Goal: Check status: Check status

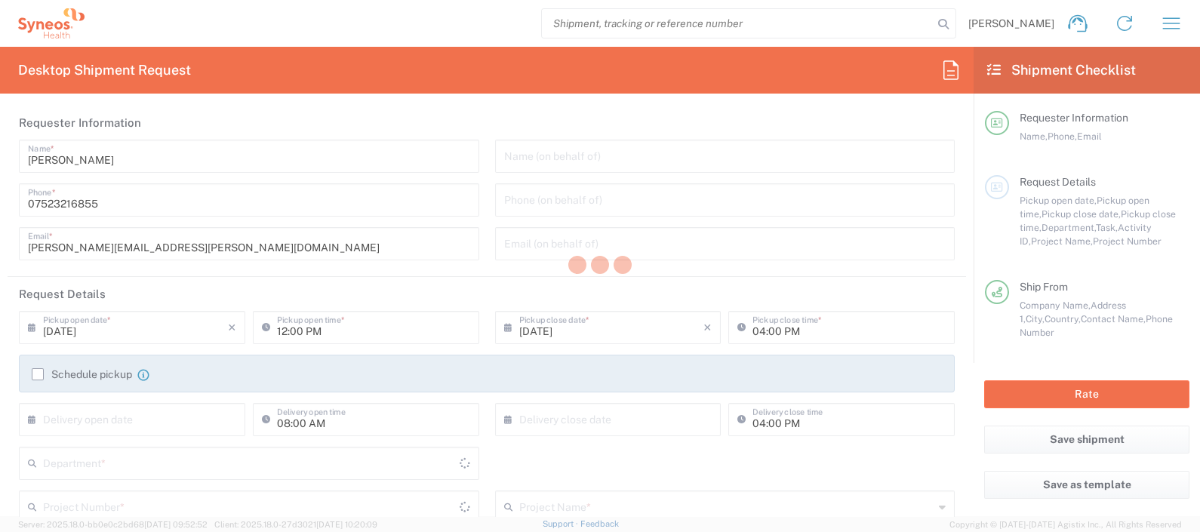
type input "England"
type input "United Kingdom"
type input "8350"
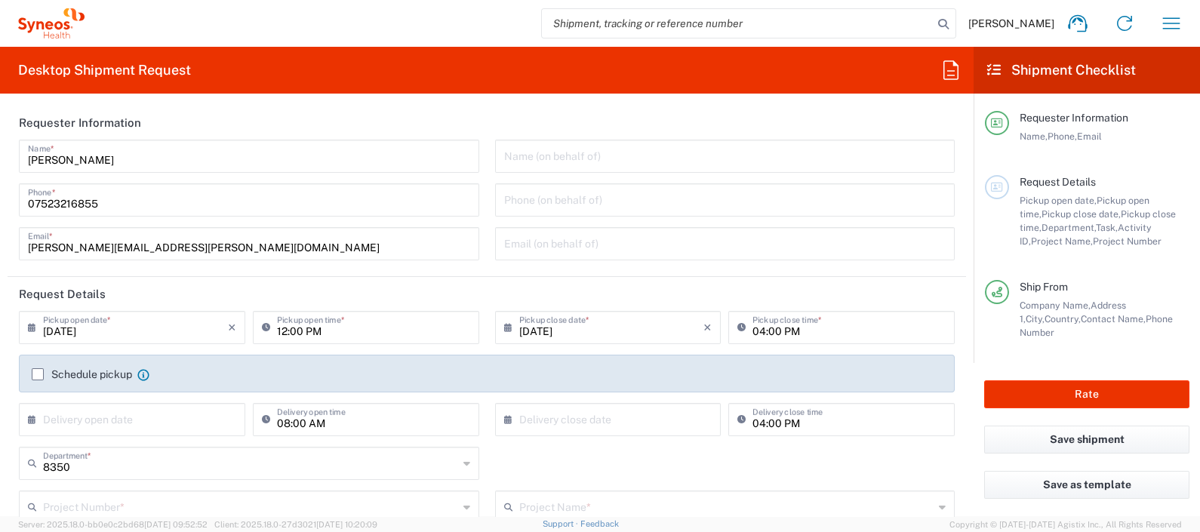
type input "Syneos Health UK Limited"
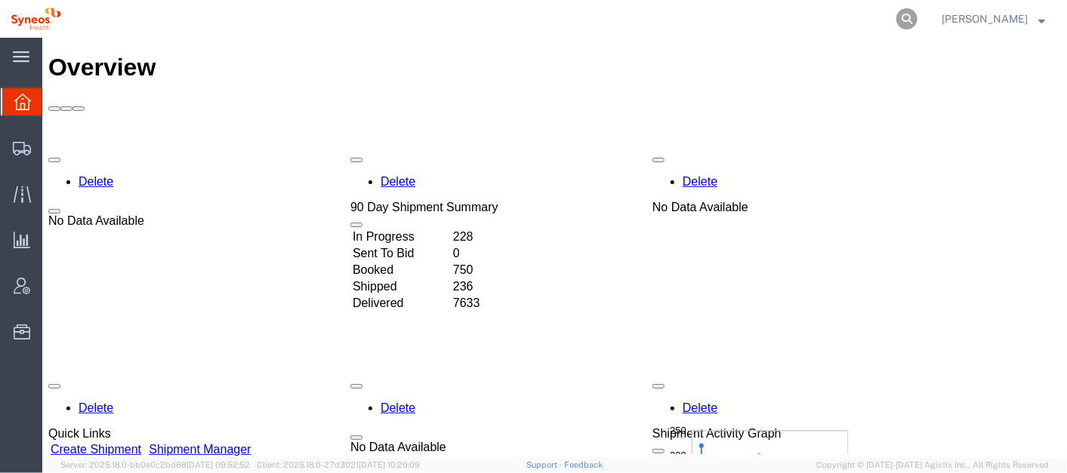
click at [917, 10] on icon at bounding box center [906, 18] width 21 height 21
paste input "56776511"
type input "56776511"
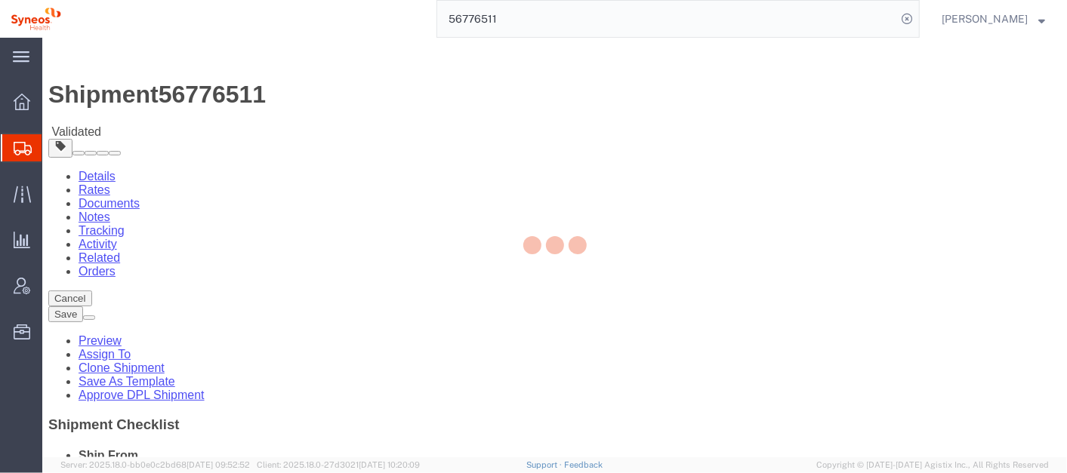
select select "63774"
select select
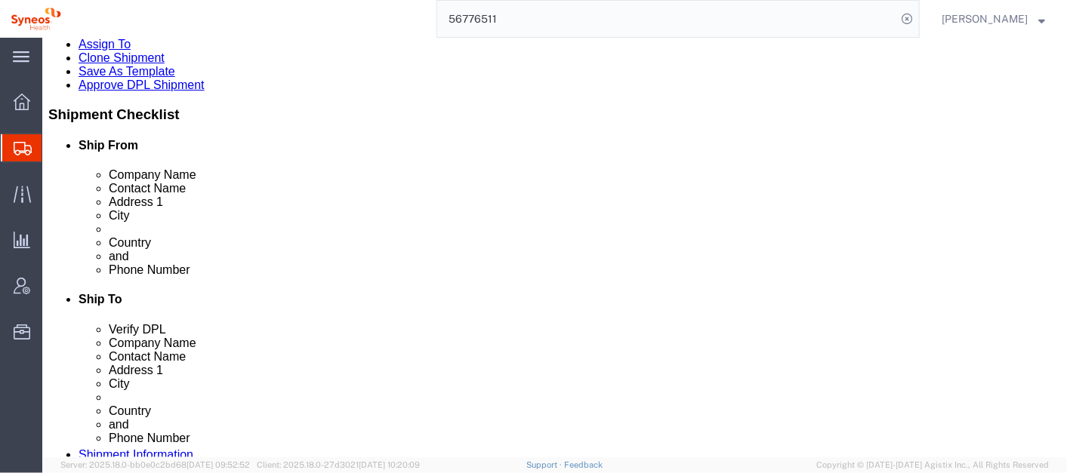
scroll to position [314, 0]
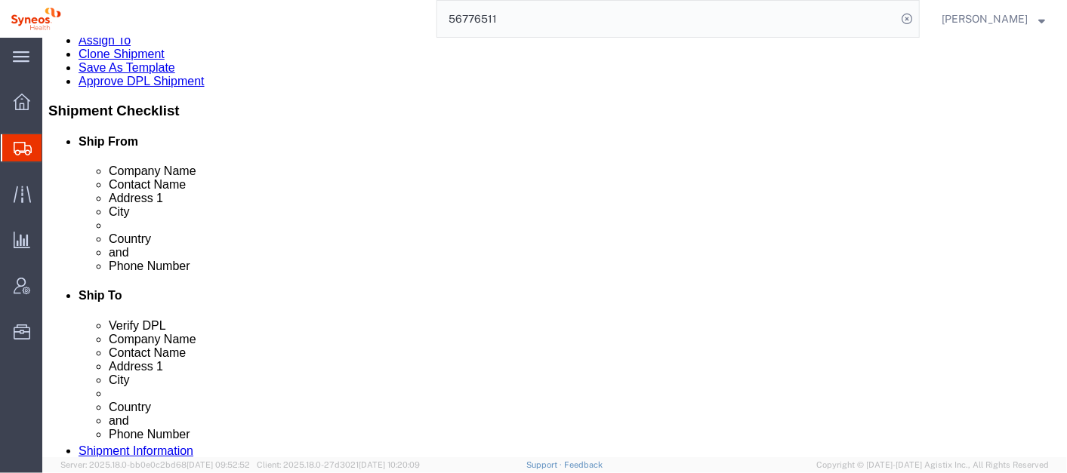
click link "ADDITIONAL INFORMATION"
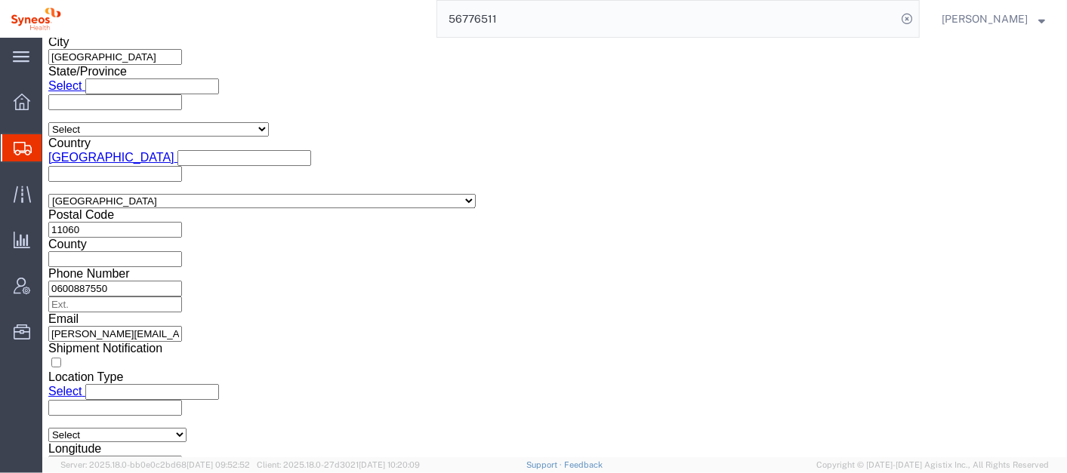
scroll to position [1124, 0]
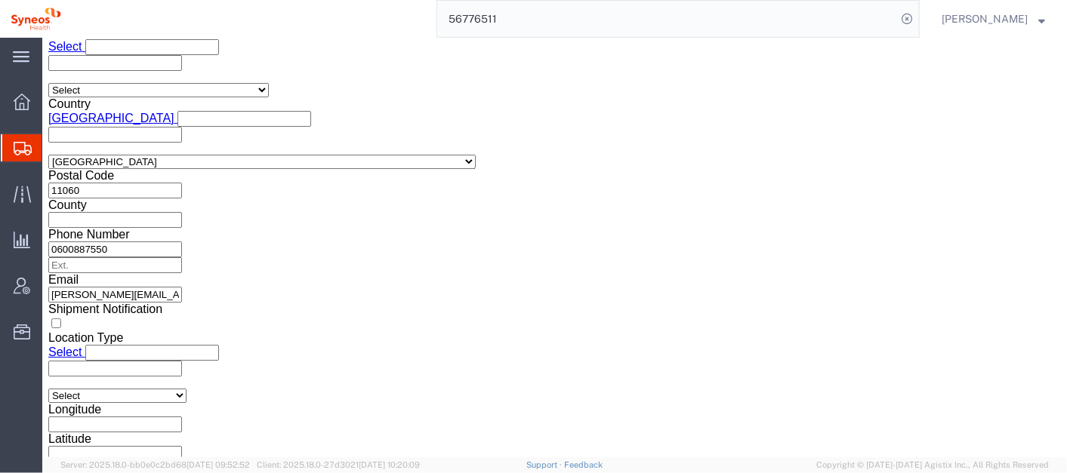
click button "Continue"
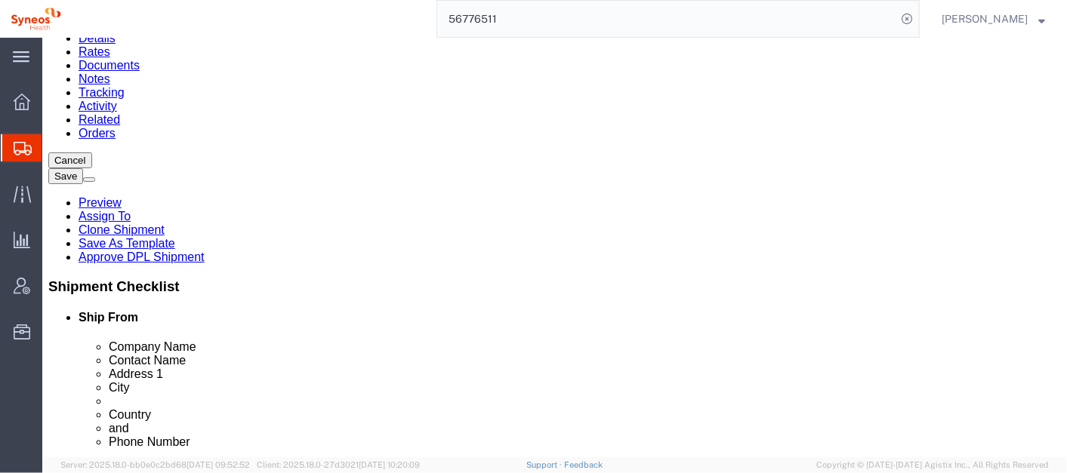
scroll to position [131, 0]
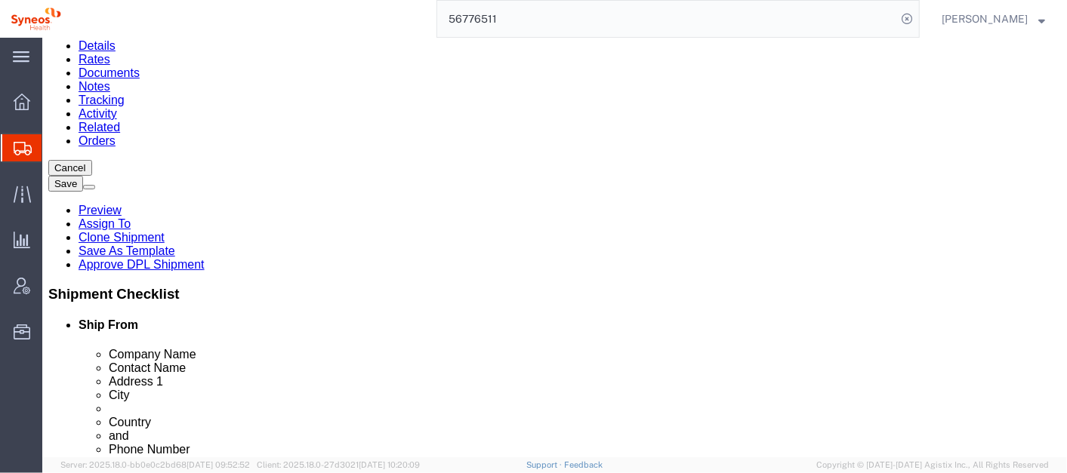
click button "Continue"
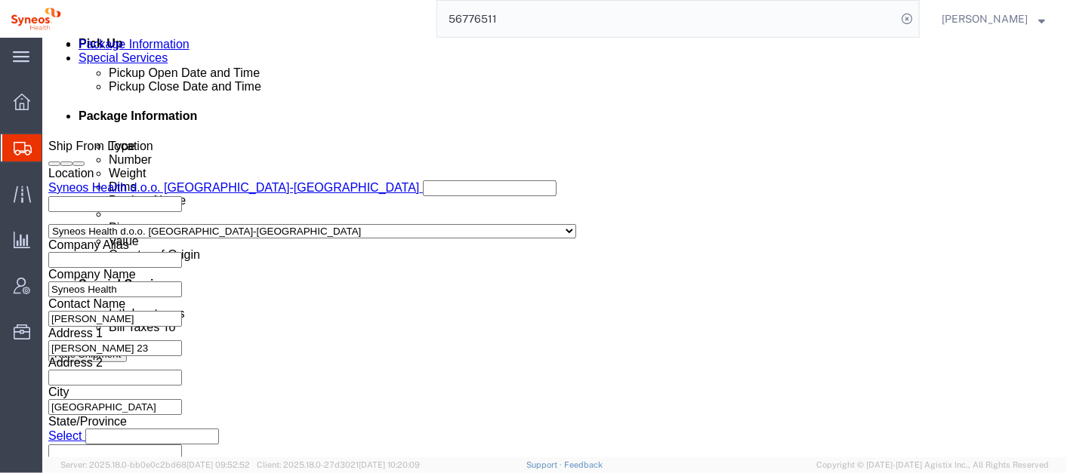
scroll to position [738, 0]
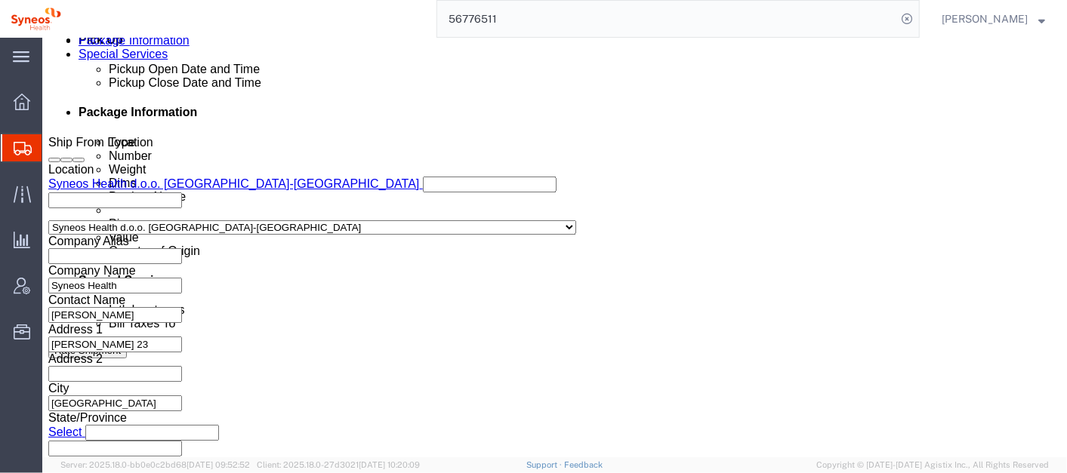
click select "Select Free of Charge Free of Cost NET 30 NET 45 NET 60 See Comment"
click button "Rate Shipment"
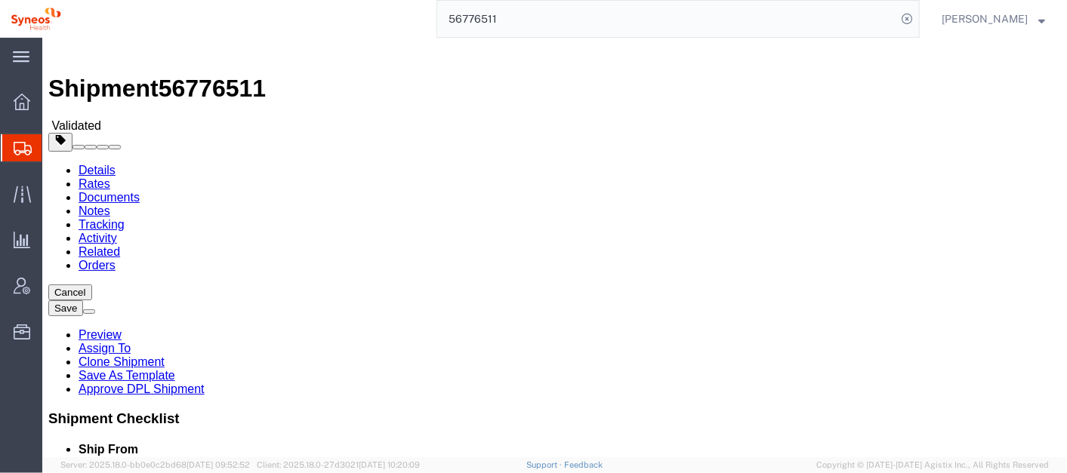
scroll to position [0, 0]
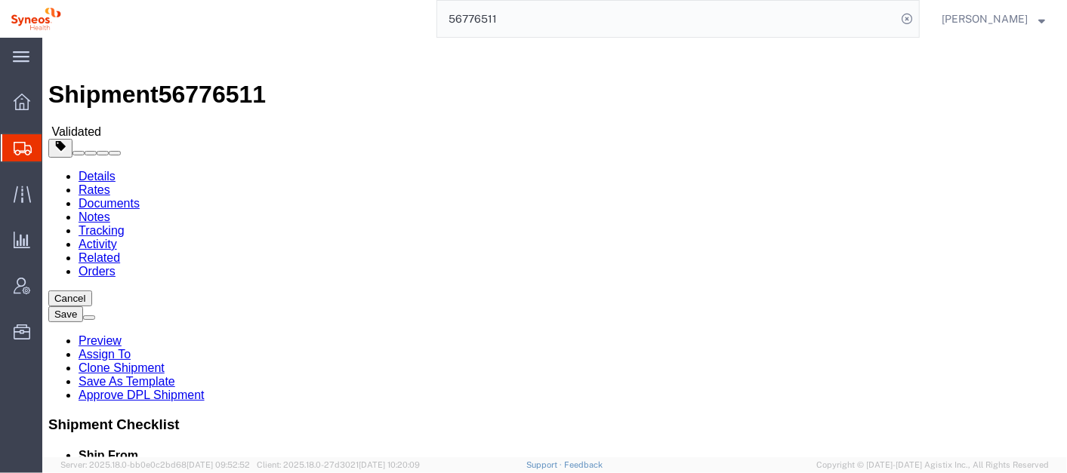
click link "Details"
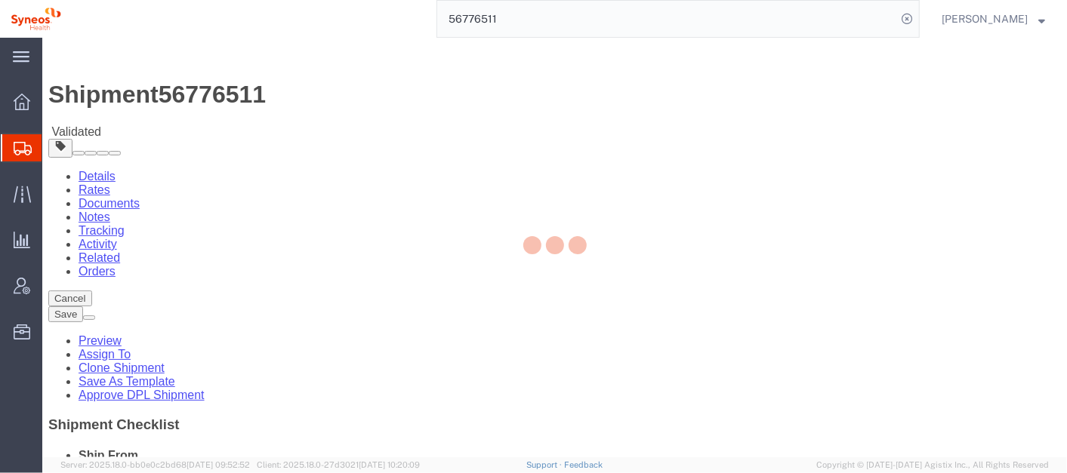
click at [92, 90] on div at bounding box center [554, 248] width 1024 height 420
select select "63774"
click at [1066, 146] on html "main_menu Created with Sketch. Collapse Menu Overview Shipments Shipment Manage…" at bounding box center [533, 236] width 1067 height 473
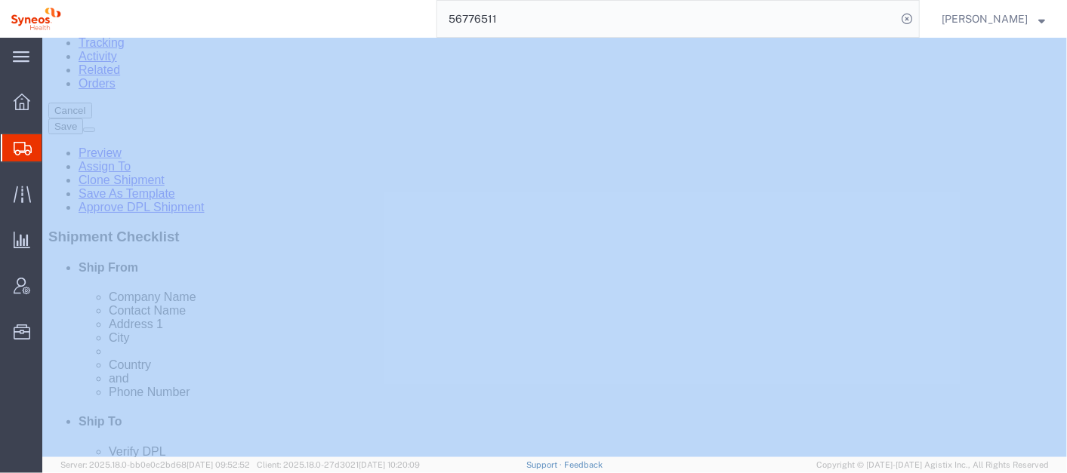
scroll to position [194, 0]
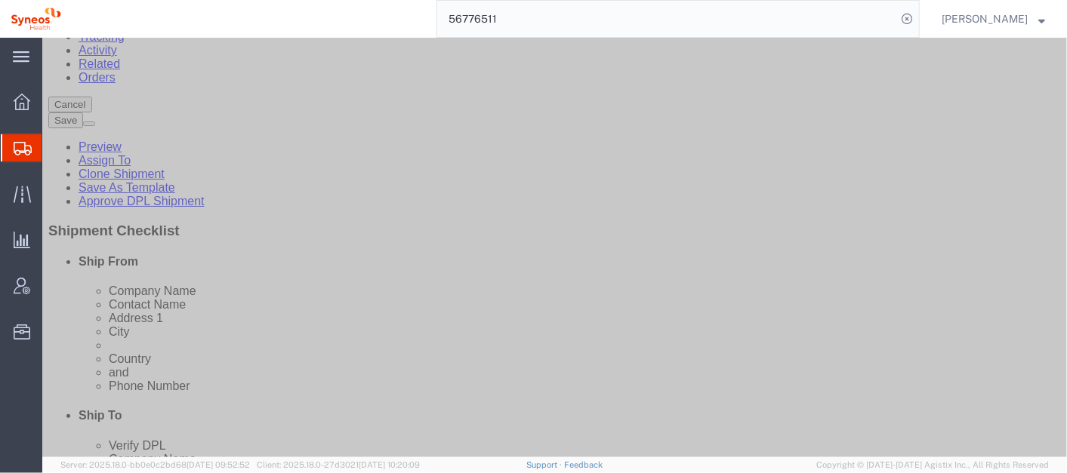
drag, startPoint x: 565, startPoint y: 194, endPoint x: 517, endPoint y: 155, distance: 61.8
click div "Location Select Select My Profile Location Addison Whitney LLC-Morrisvile NC US…"
click input "Oașului 86-90, Bldg. [STREET_ADDRESS],"
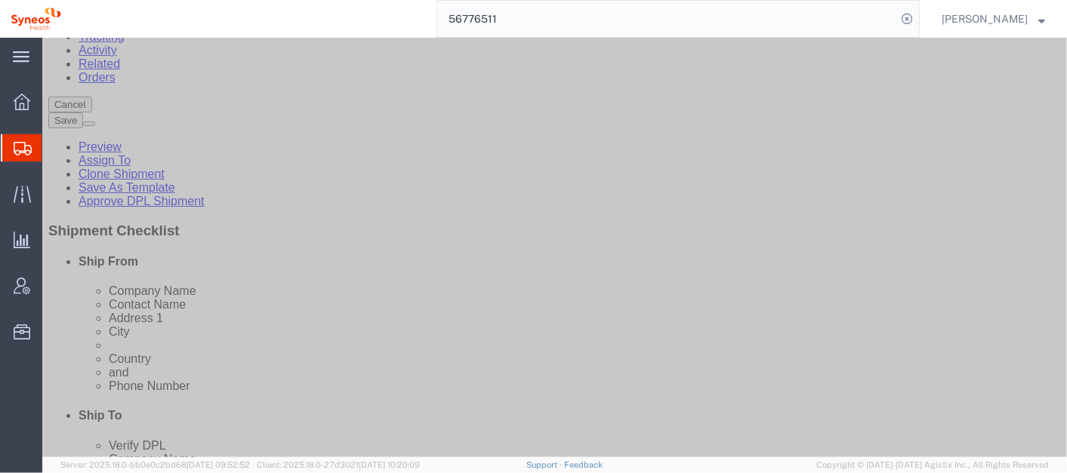
click input "Oașului 86-90, Bldg. [STREET_ADDRESS],"
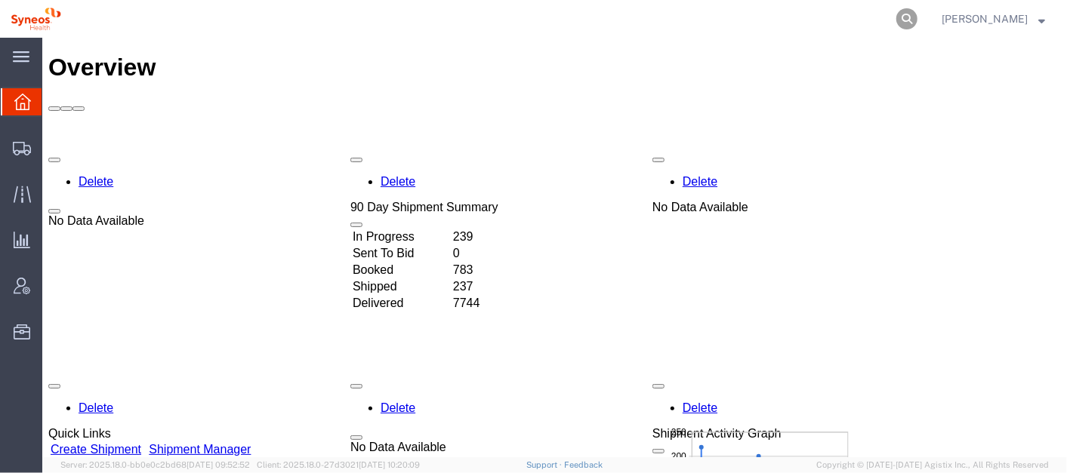
click at [917, 16] on icon at bounding box center [906, 18] width 21 height 21
paste input "56776511"
type input "56776511"
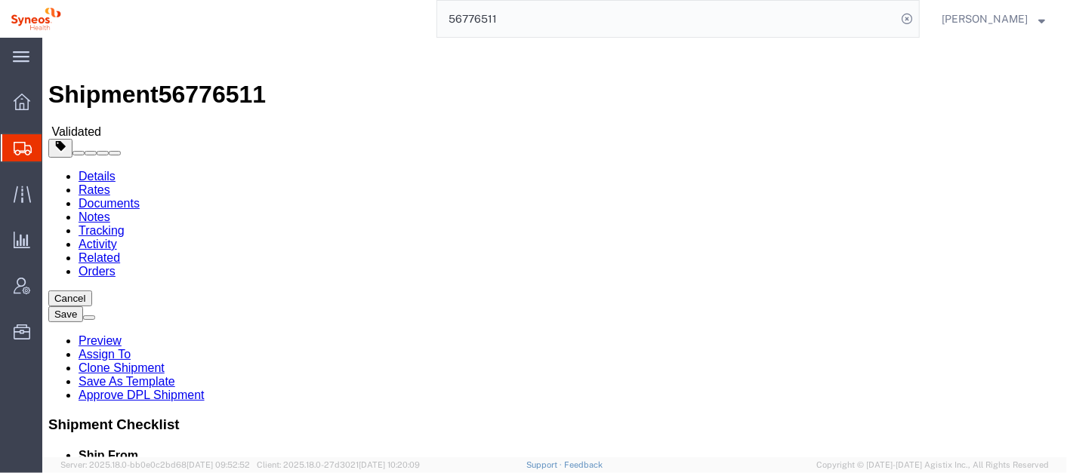
select select "63774"
select select
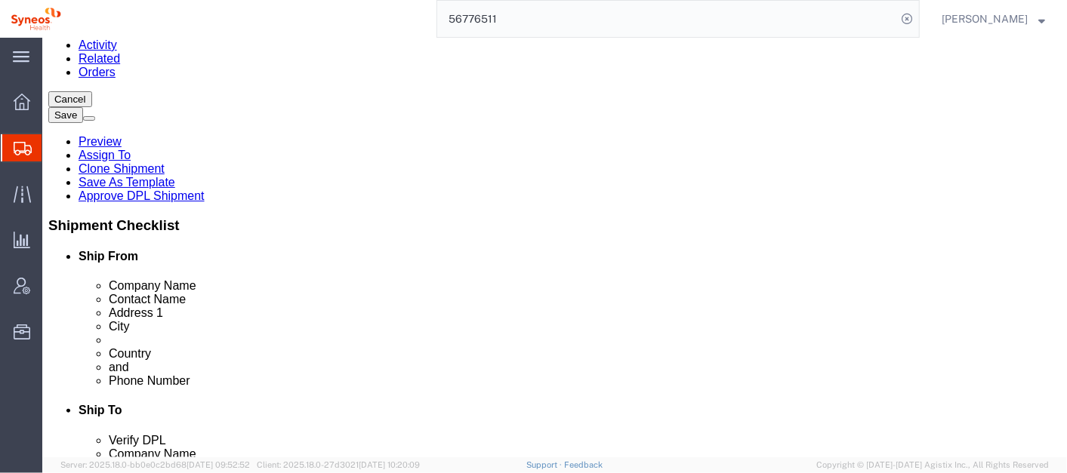
scroll to position [201, 0]
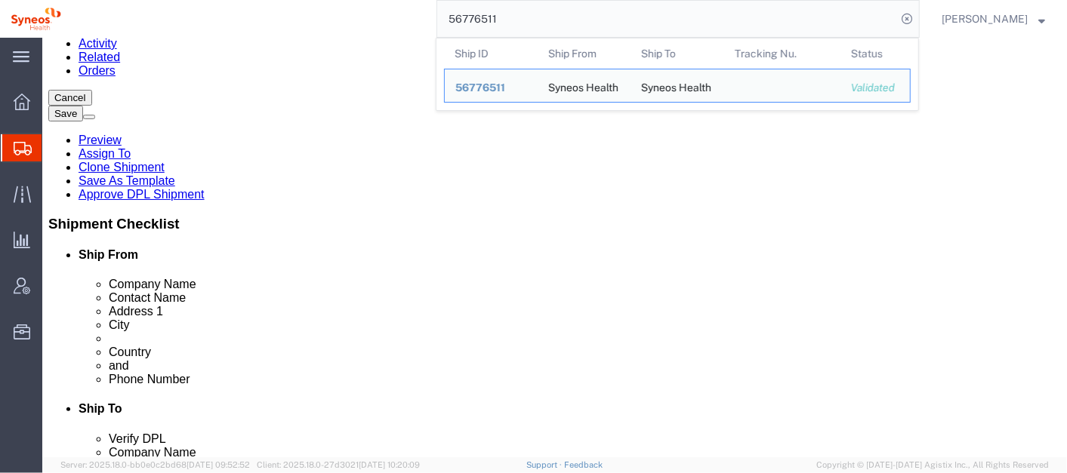
click input "Postal Code"
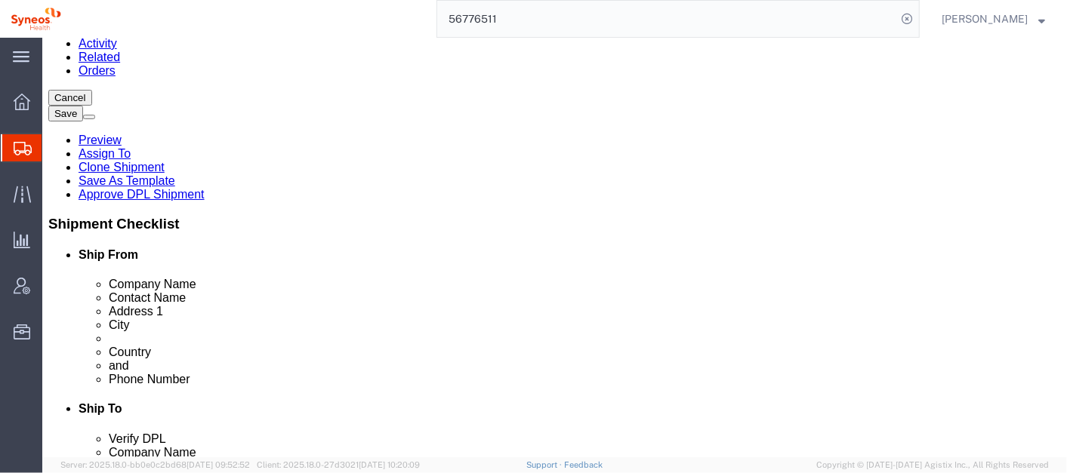
paste input "400256"
type input "400256"
click label "Email"
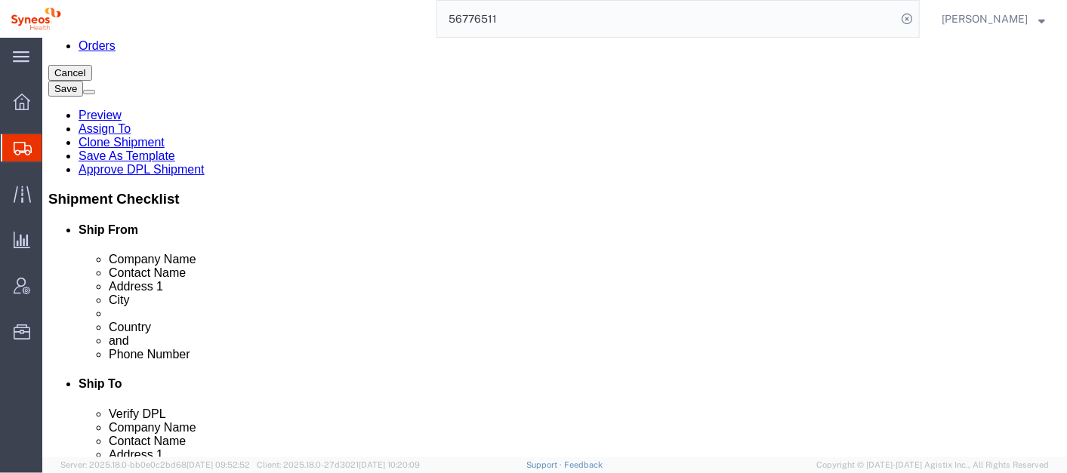
scroll to position [222, 0]
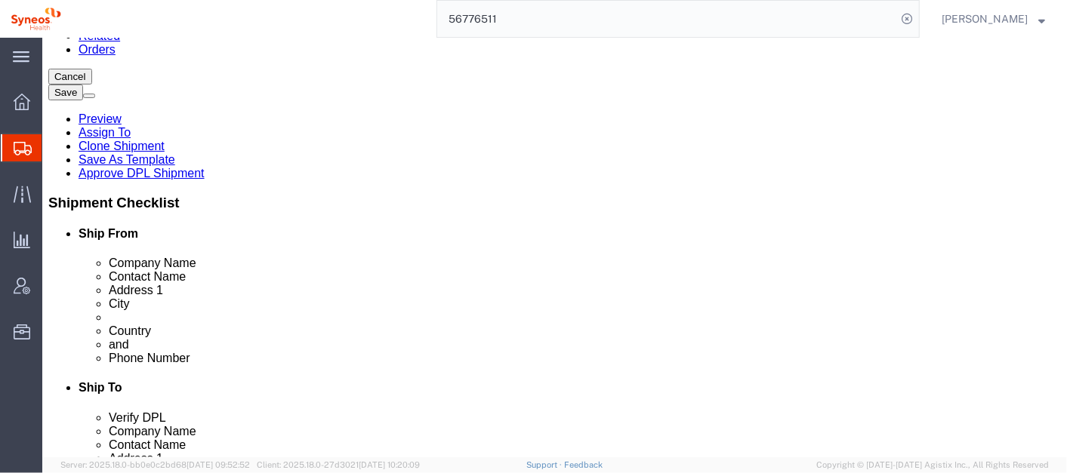
click input "text"
click div "Shipment Information Package Information Special Services"
click button "Rate Shipment"
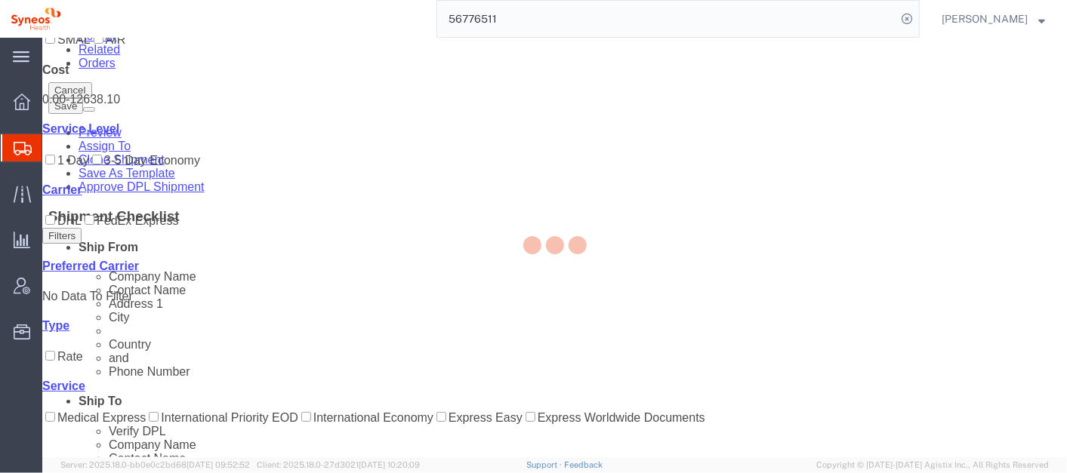
scroll to position [9, 0]
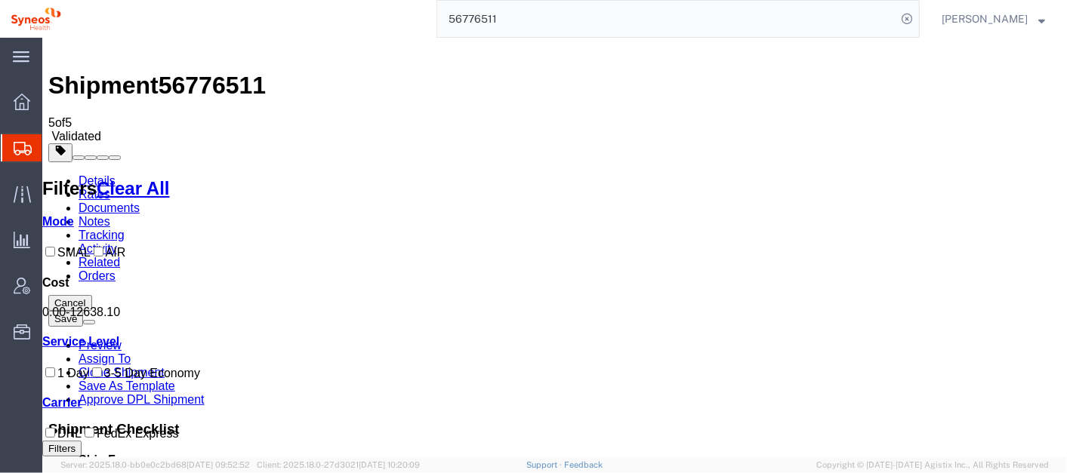
click at [96, 174] on link "Details" at bounding box center [96, 180] width 37 height 13
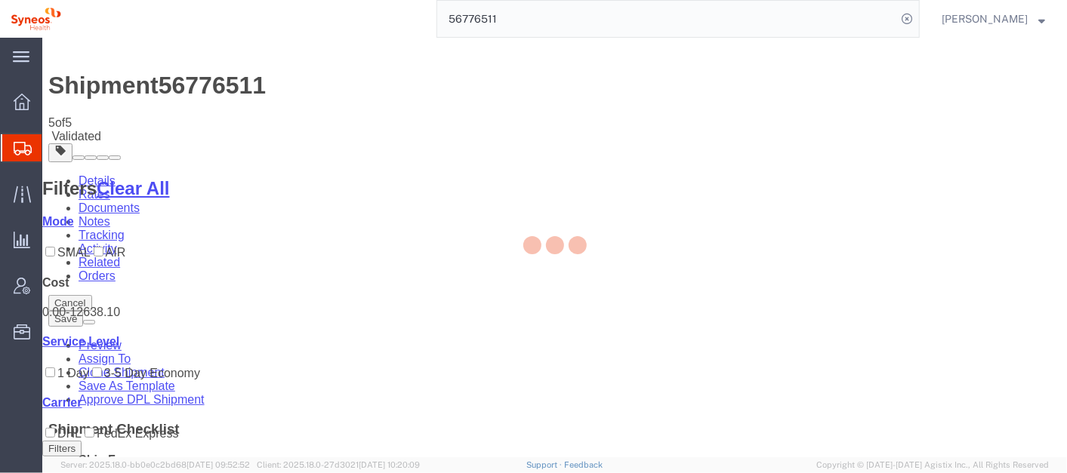
select select "63774"
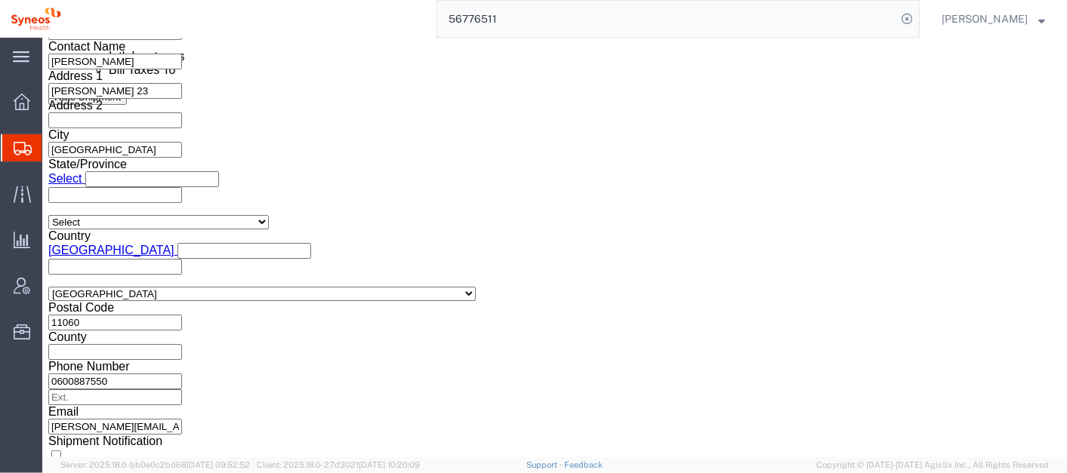
scroll to position [1008, 0]
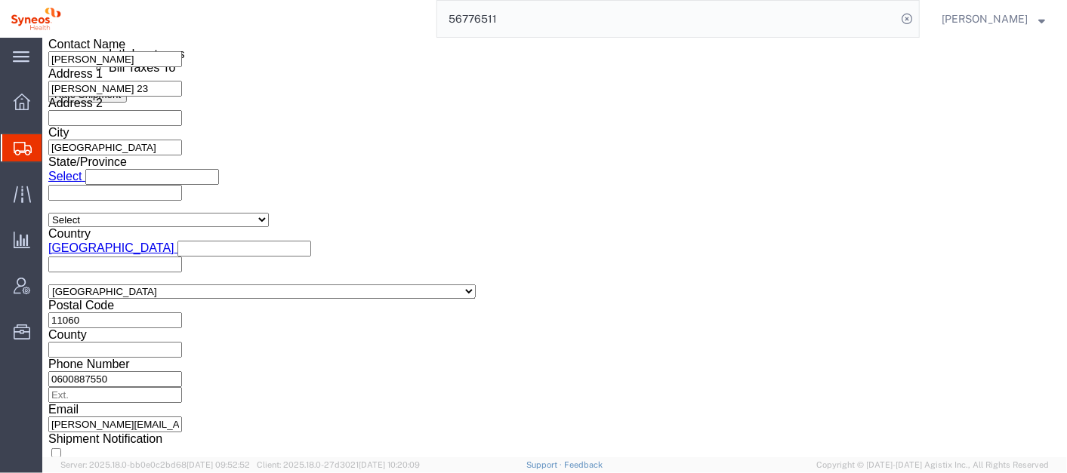
click button "Continue"
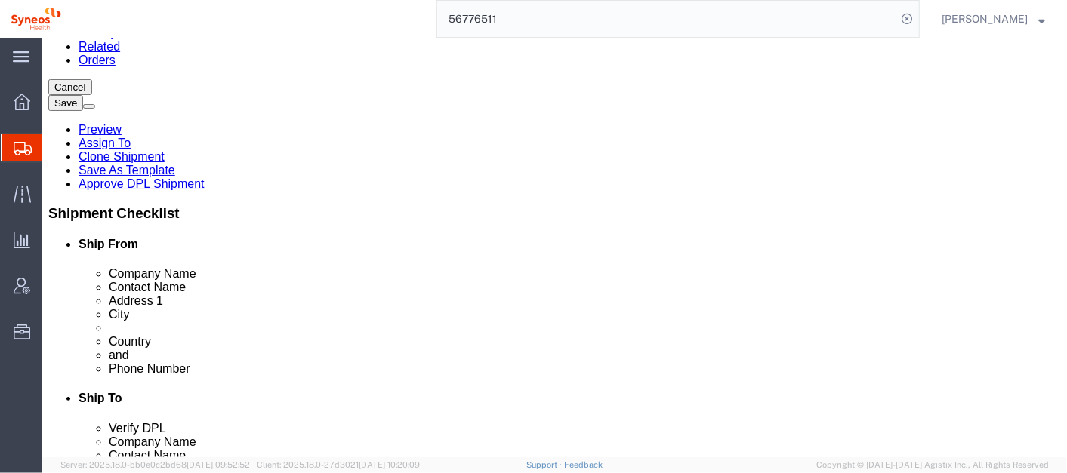
scroll to position [230, 0]
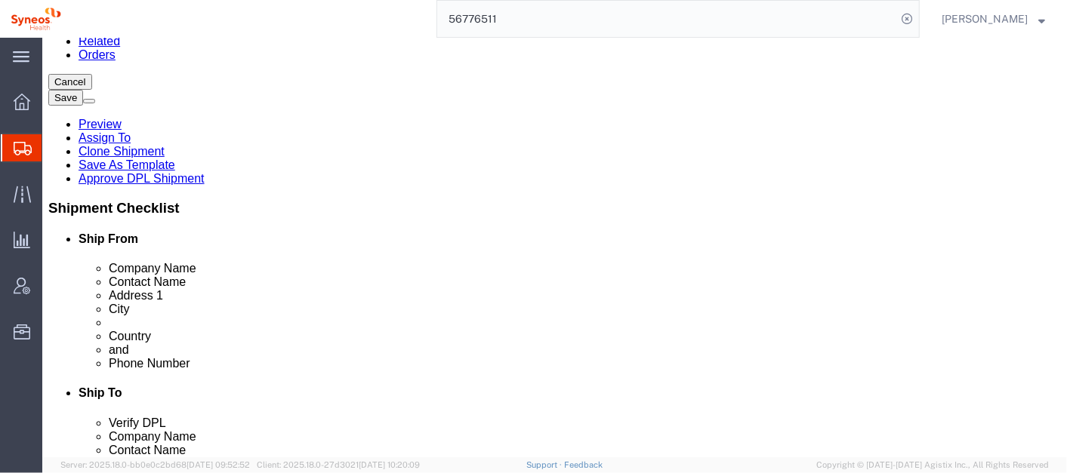
click button "Rate Shipment"
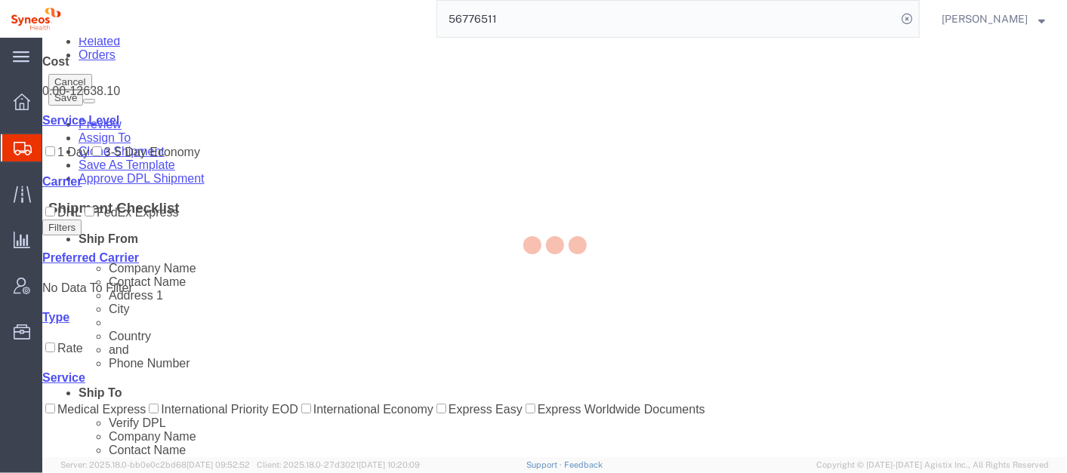
scroll to position [9, 0]
